Goal: Register for event/course

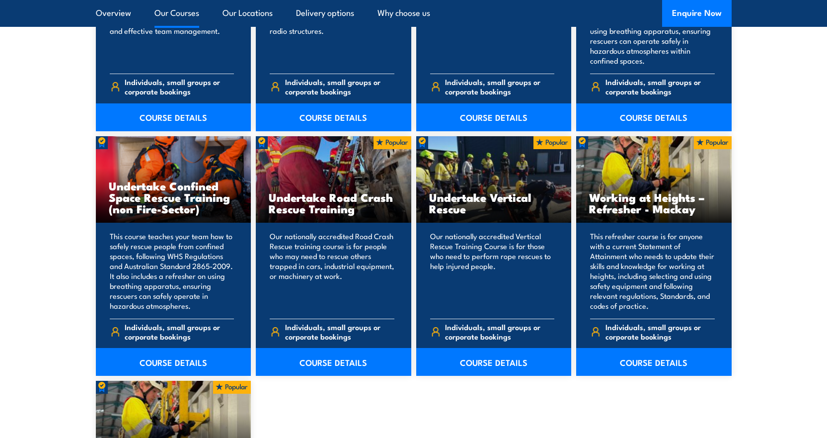
scroll to position [993, 0]
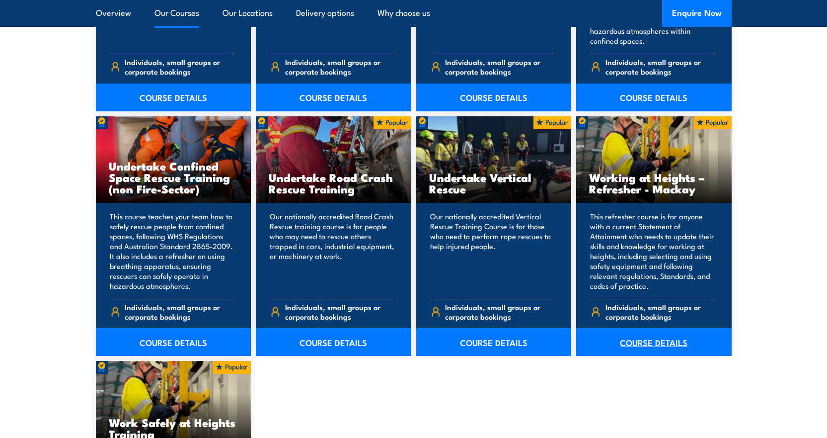
click at [647, 337] on link "COURSE DETAILS" at bounding box center [653, 342] width 155 height 28
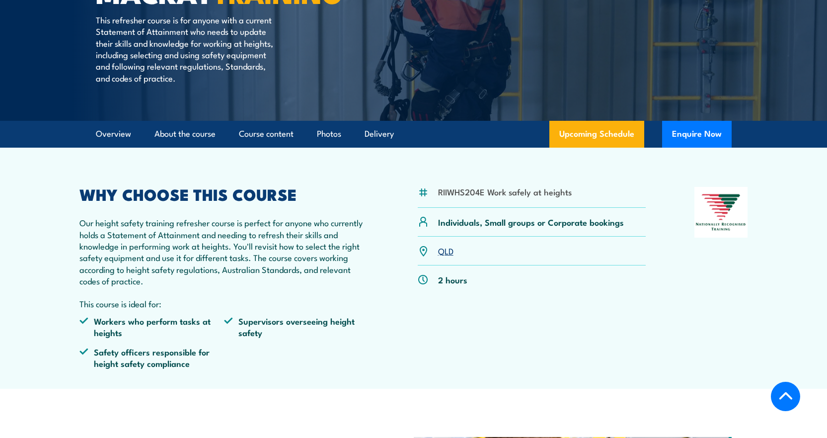
scroll to position [198, 0]
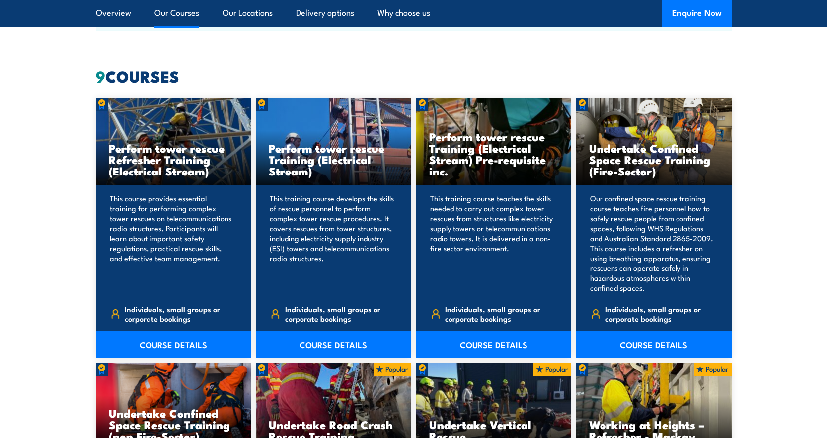
scroll to position [746, 0]
